Goal: Task Accomplishment & Management: Use online tool/utility

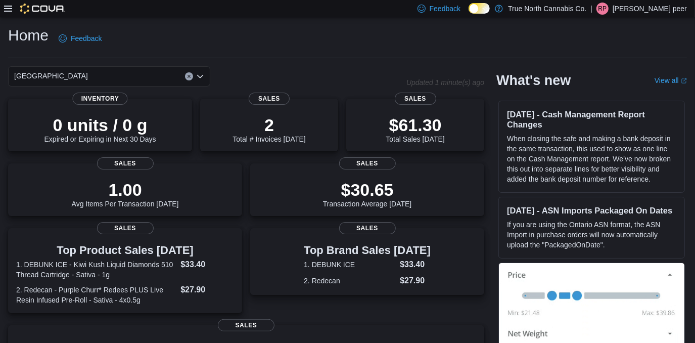
click at [5, 9] on icon at bounding box center [8, 9] width 8 height 8
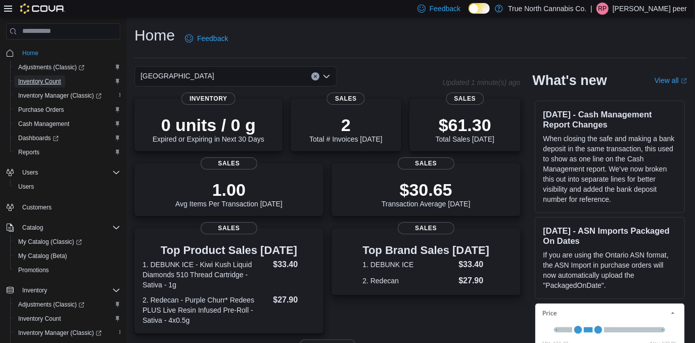
click at [31, 79] on span "Inventory Count" at bounding box center [39, 81] width 43 height 8
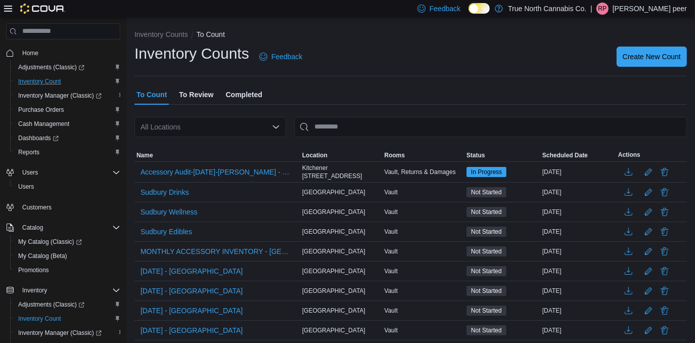
click at [241, 130] on div "All Locations" at bounding box center [210, 127] width 152 height 20
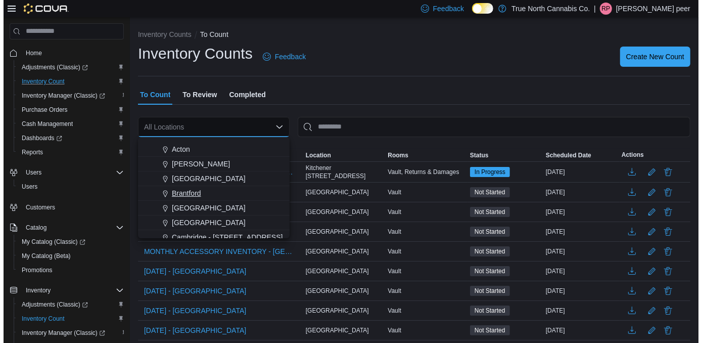
scroll to position [45, 0]
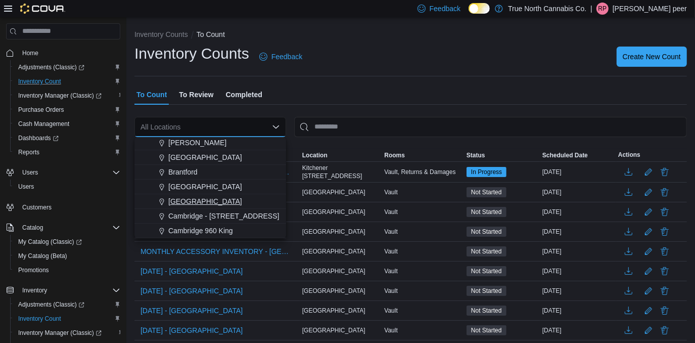
click at [206, 198] on div "[GEOGRAPHIC_DATA]" at bounding box center [216, 201] width 127 height 10
